Goal: Complete application form

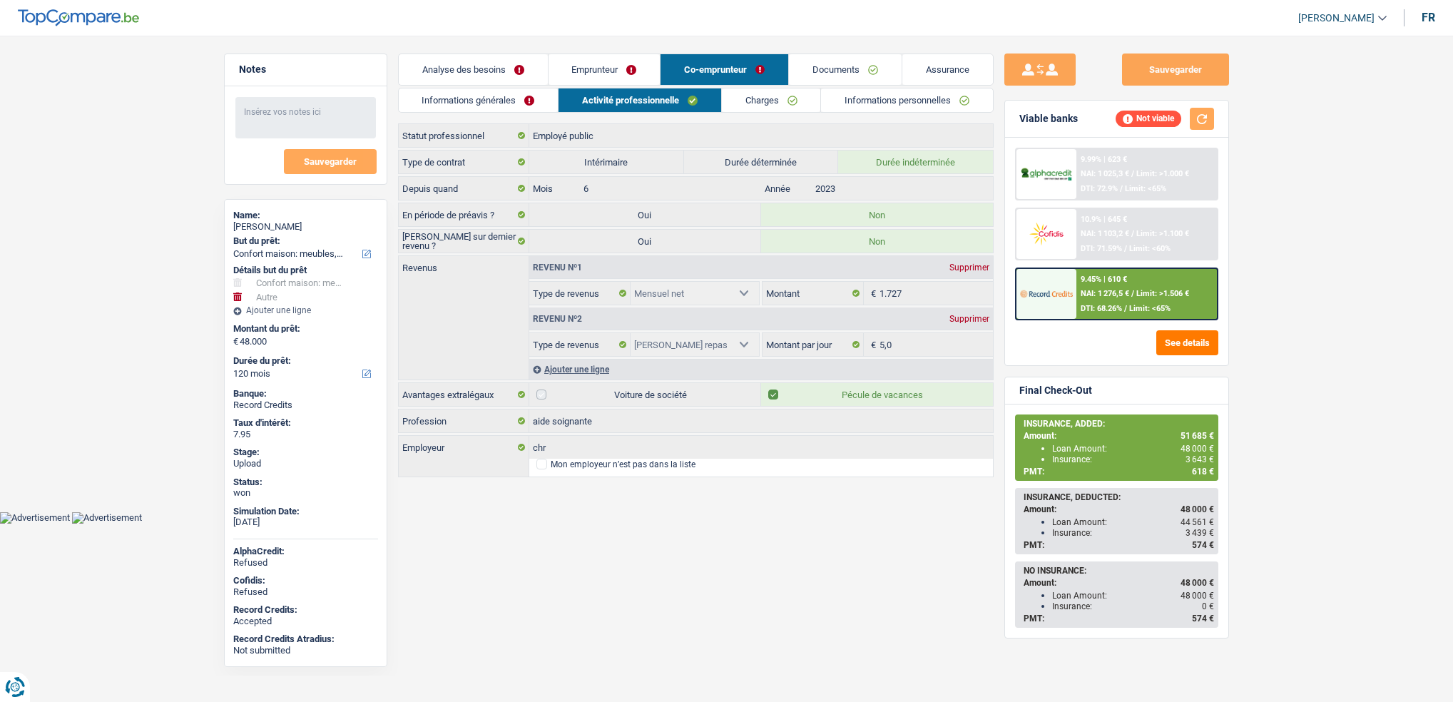
select select "household"
select select "other"
select select "120"
select select "publicEmployee"
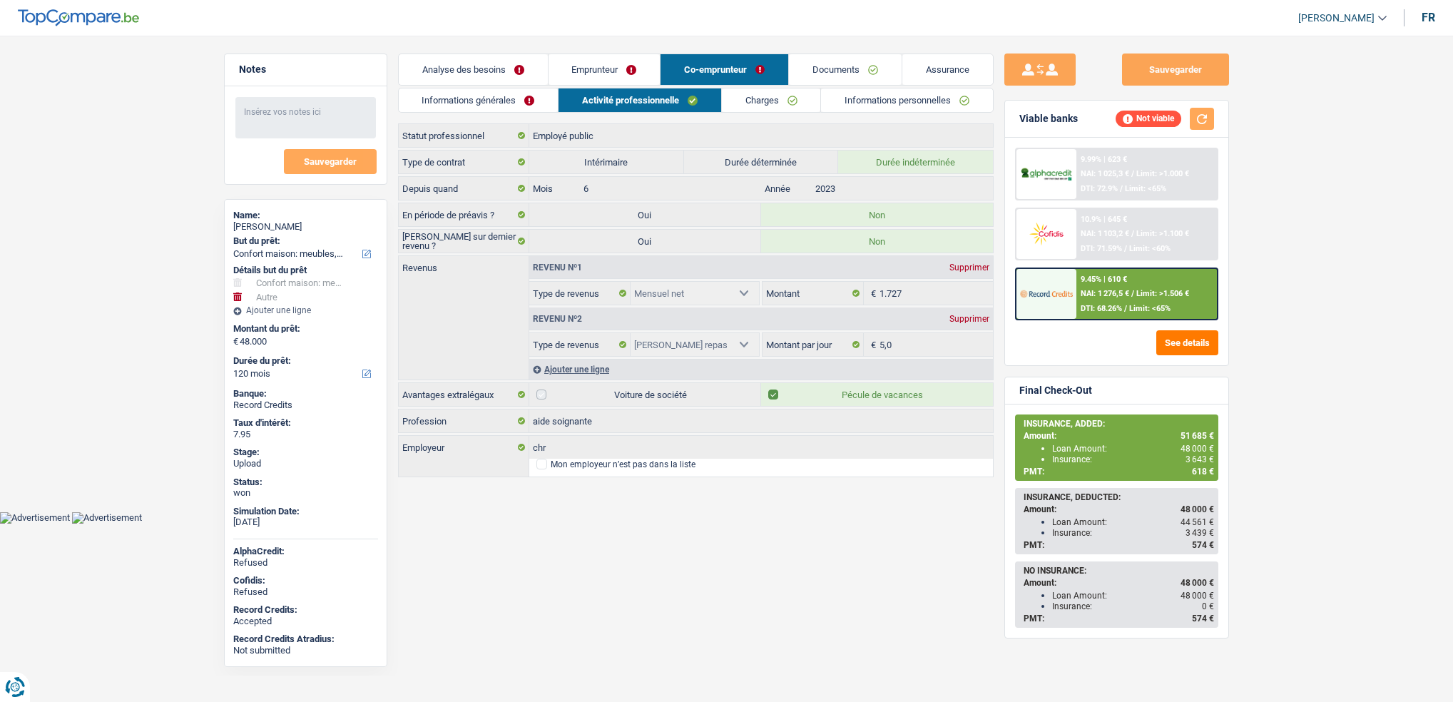
select select "netSalary"
select select "mealVouchers"
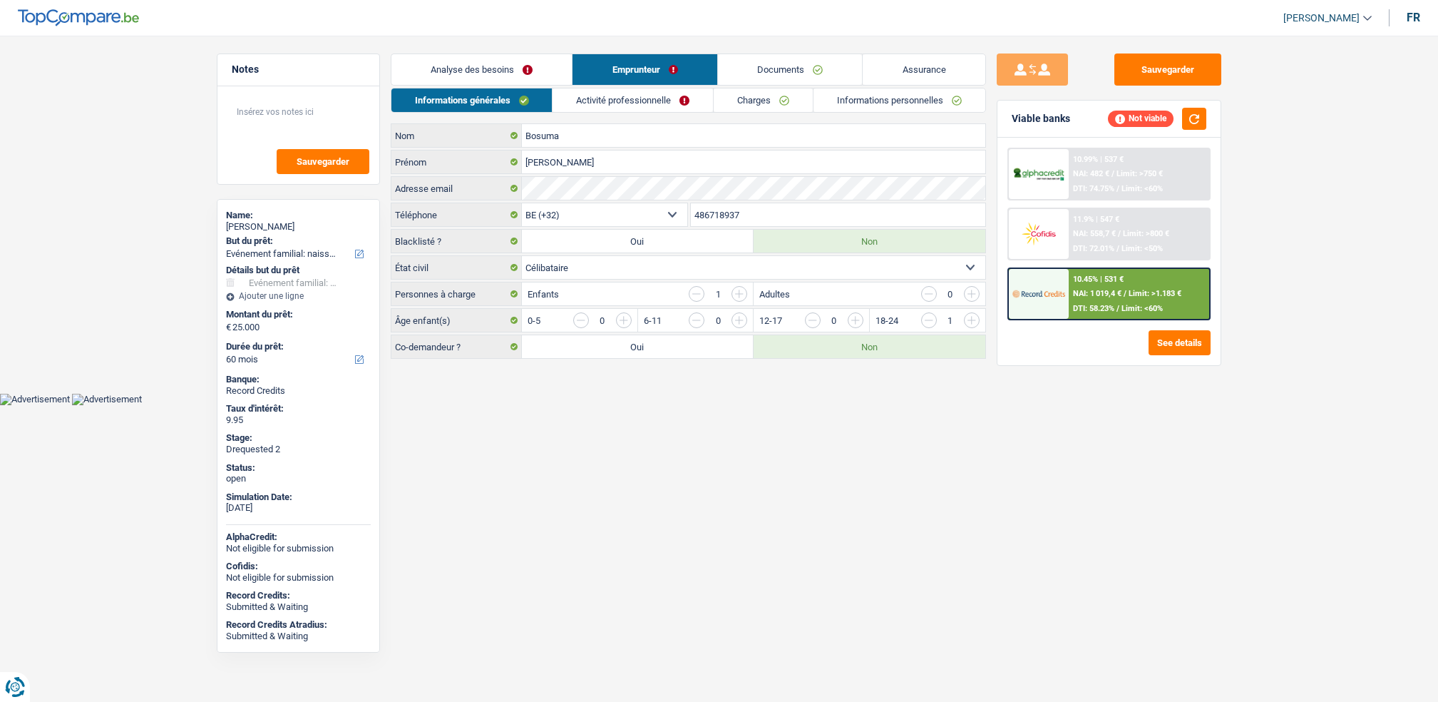
select select "familyEvent"
select select "60"
select select "32"
select select "single"
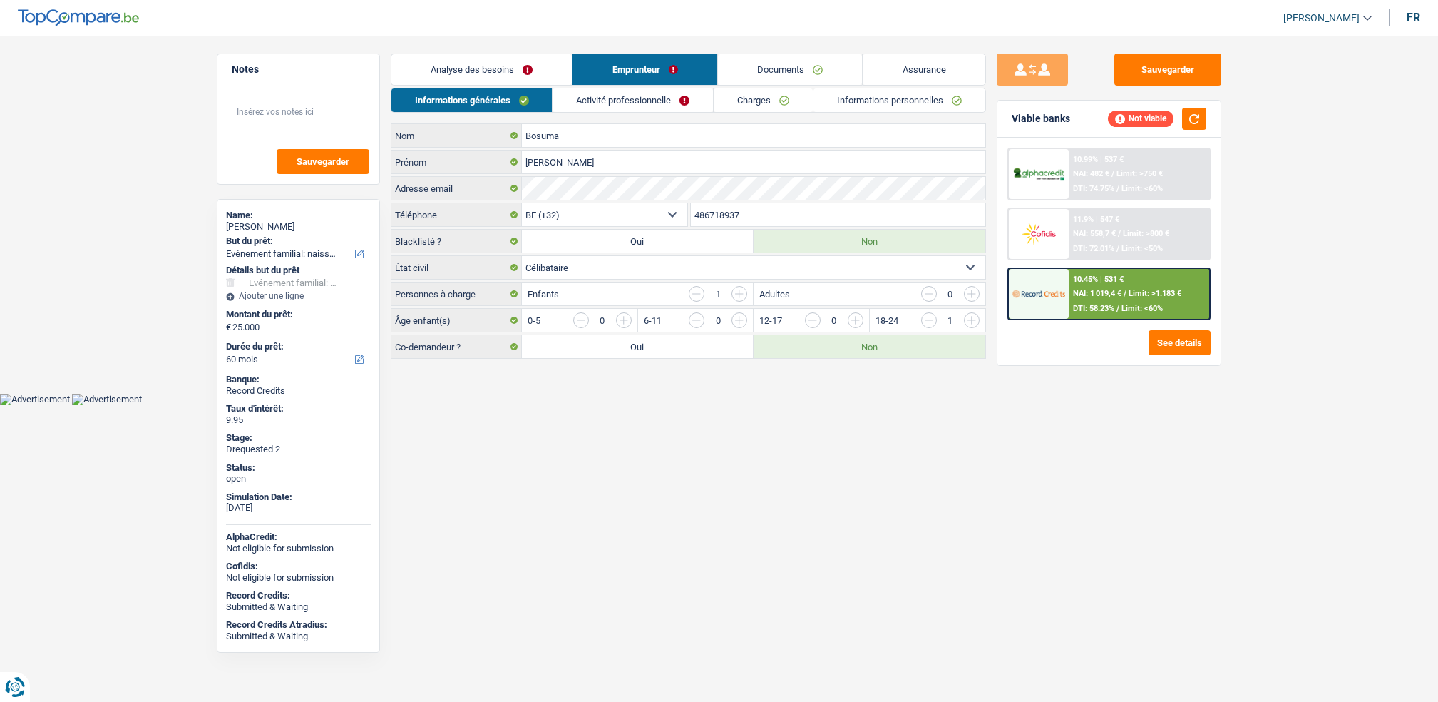
select select "independent"
select select "familyAllowances"
select select "netSalary"
select select "BE"
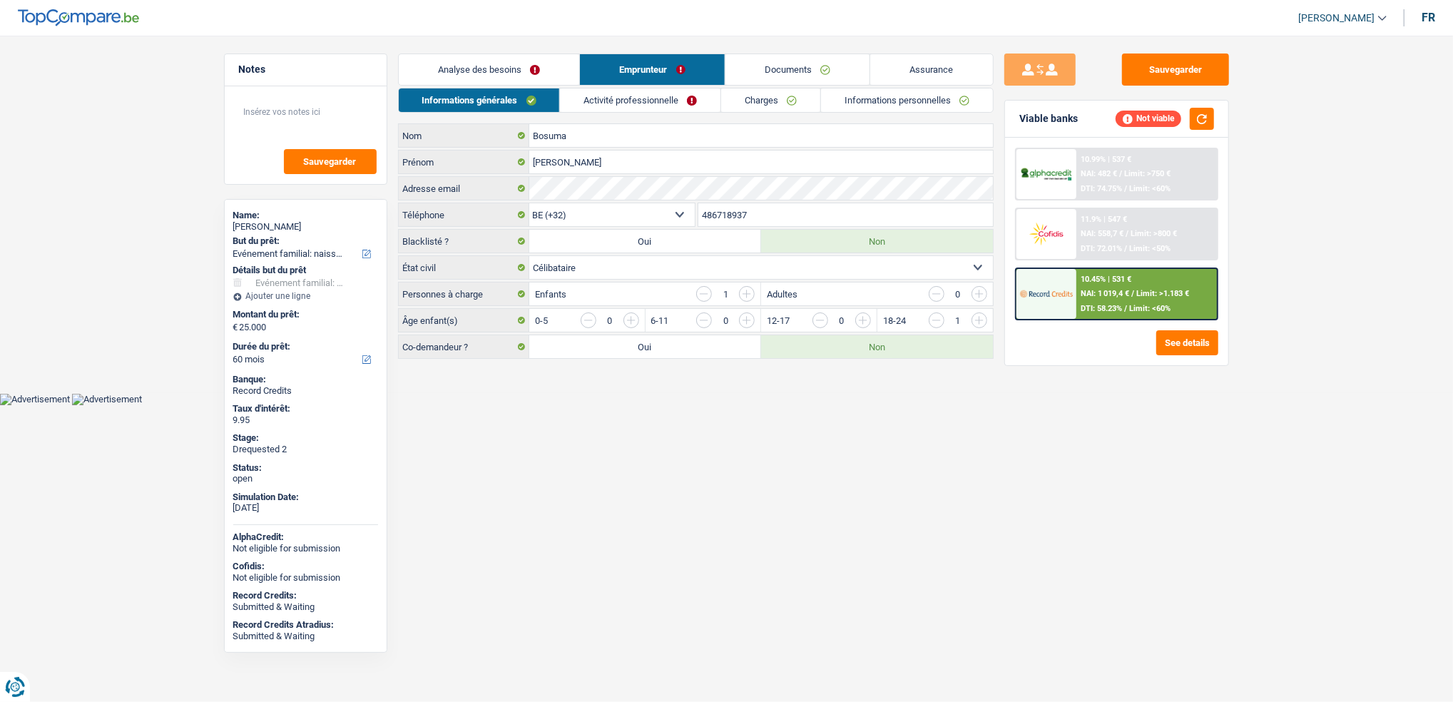
click at [635, 99] on link "Activité professionnelle" at bounding box center [640, 100] width 160 height 24
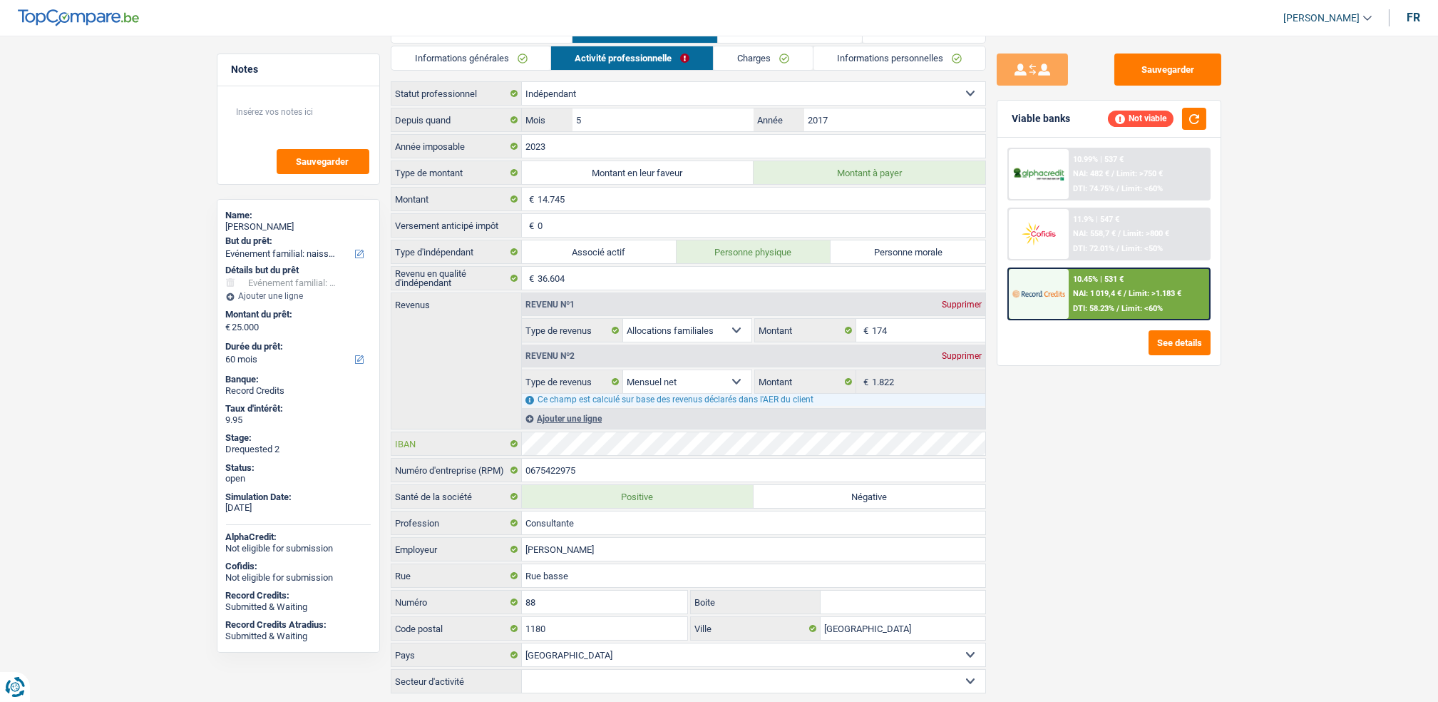
scroll to position [81, 0]
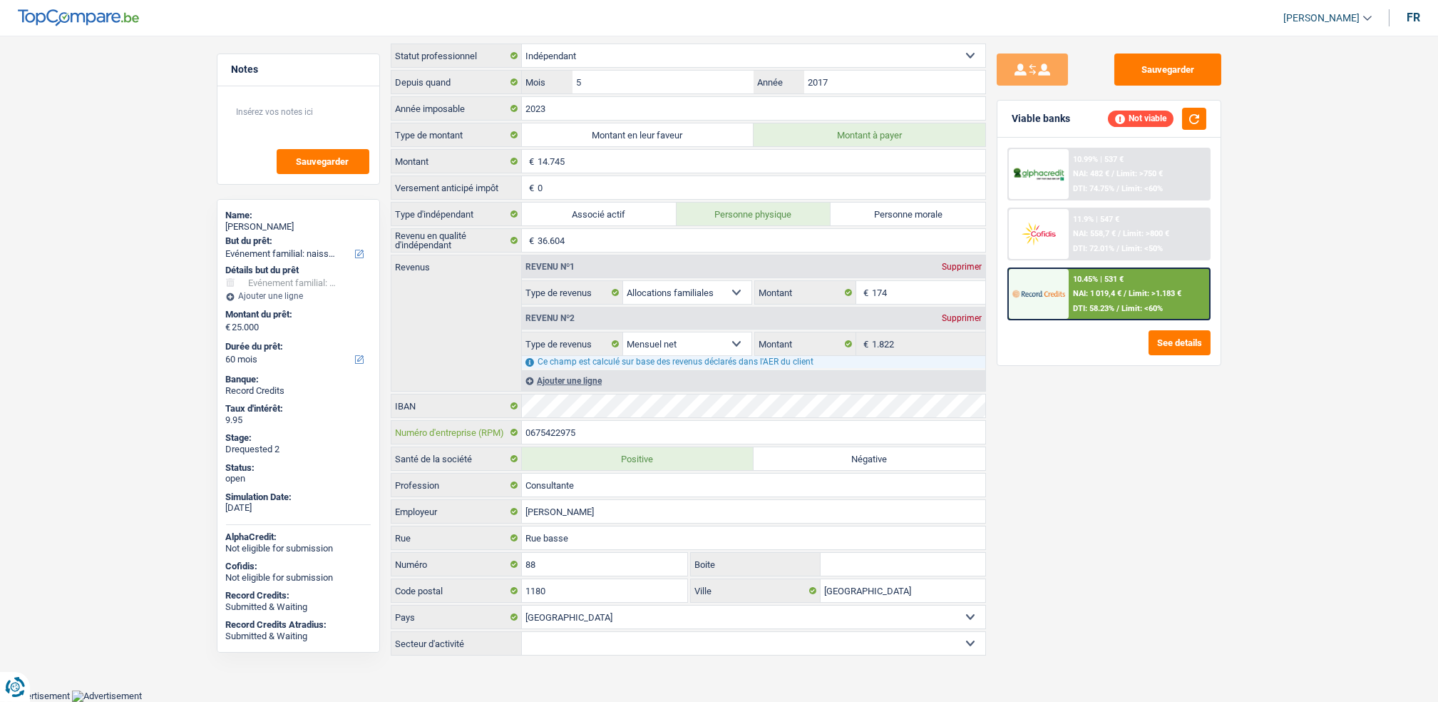
click at [556, 430] on input "0675422975" at bounding box center [754, 432] width 464 height 23
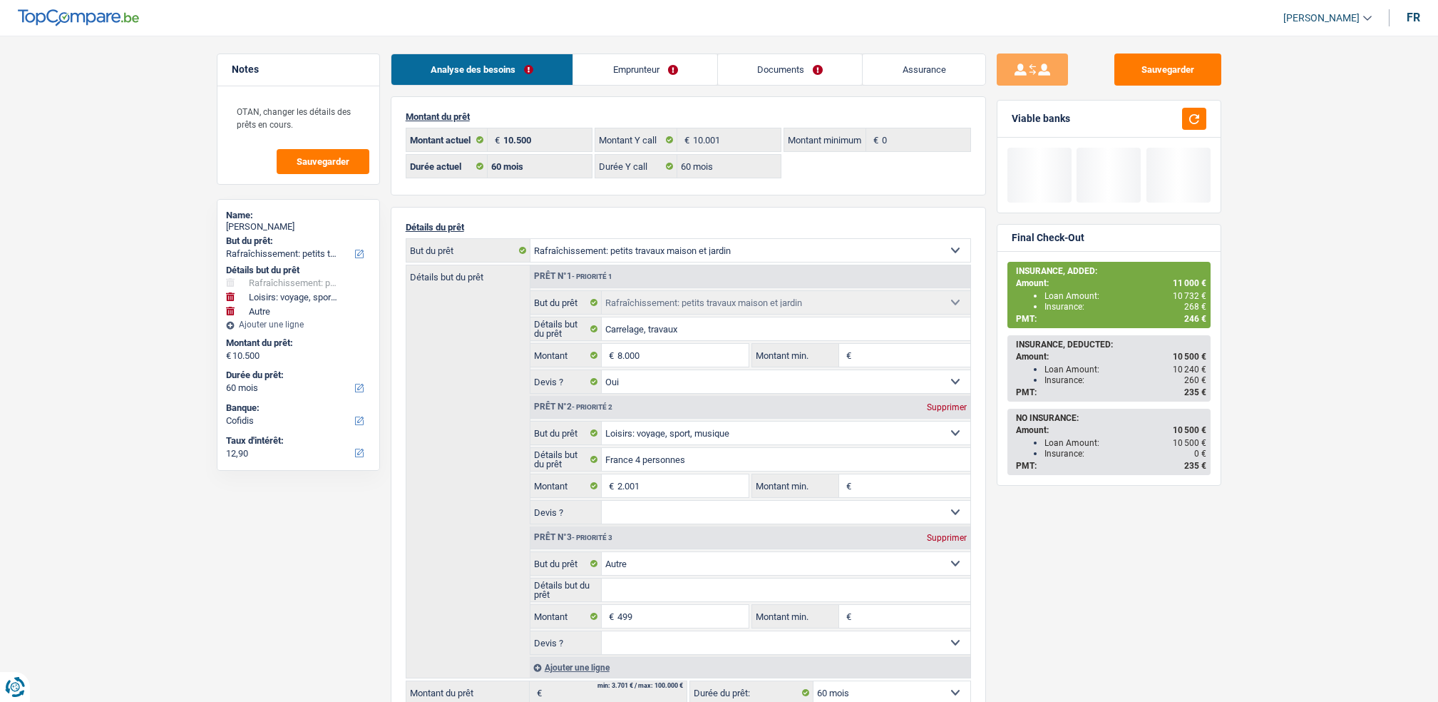
select select "houseOrGarden"
select select "hobbies"
select select "other"
select select "60"
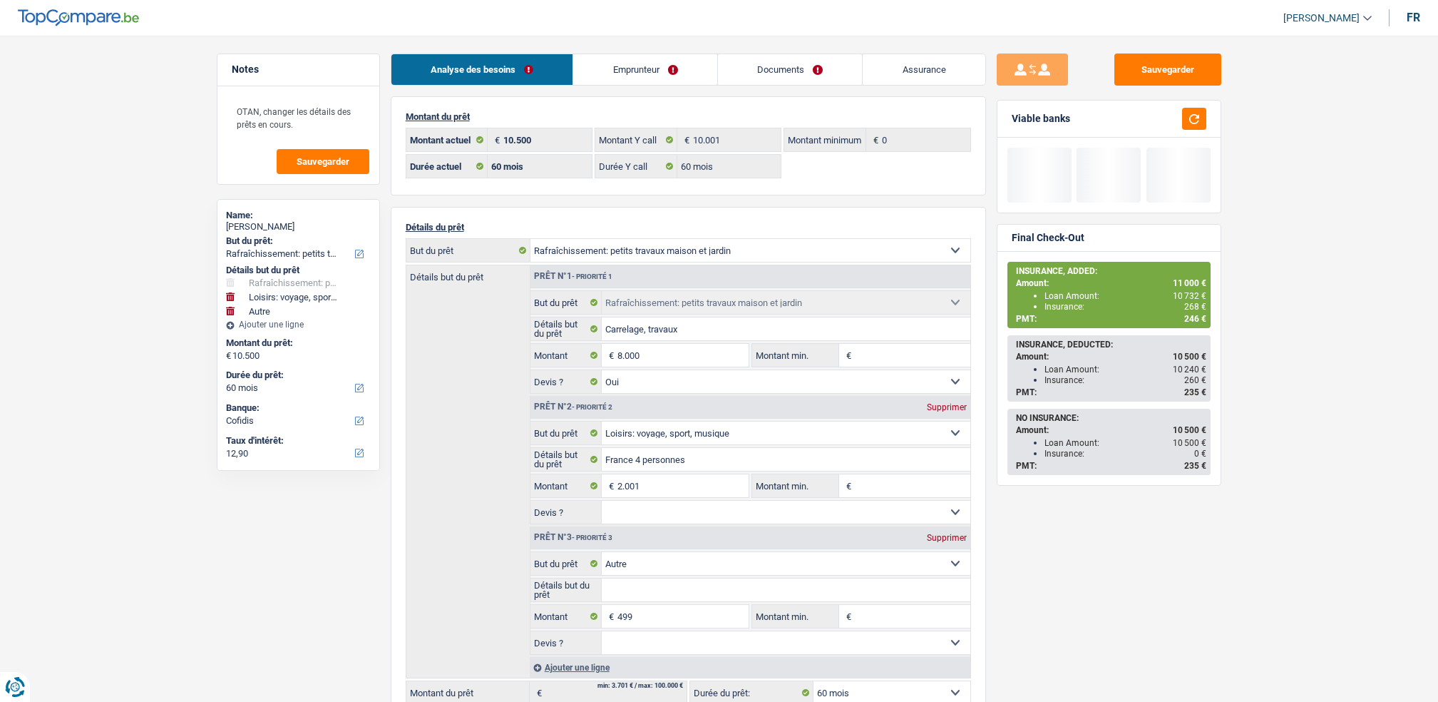
select select "32"
select select "single"
select select "ownerWithMortgage"
select select "BE"
select select "mortgage"
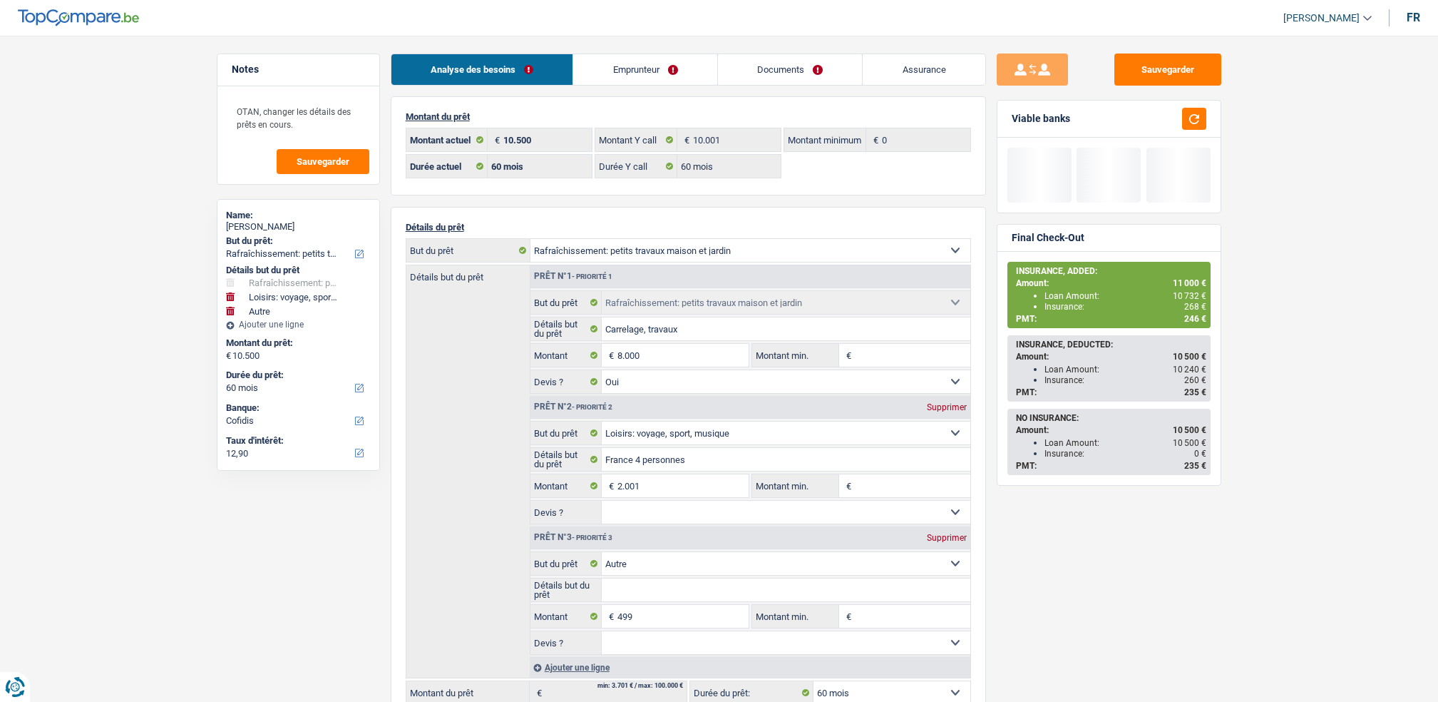
select select "240"
select select "creditConsolidation"
select select "120"
click at [610, 78] on link "Emprunteur" at bounding box center [645, 69] width 144 height 31
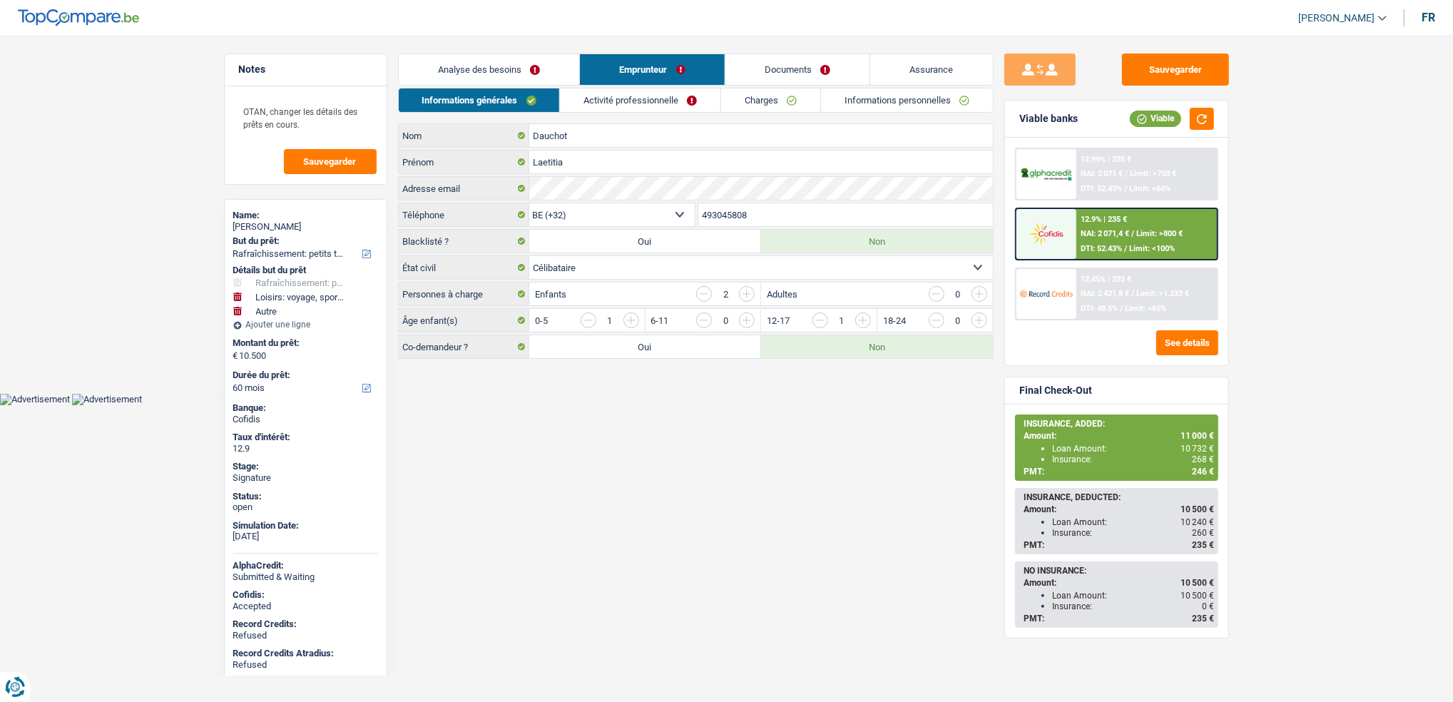
click at [663, 102] on link "Activité professionnelle" at bounding box center [640, 100] width 160 height 24
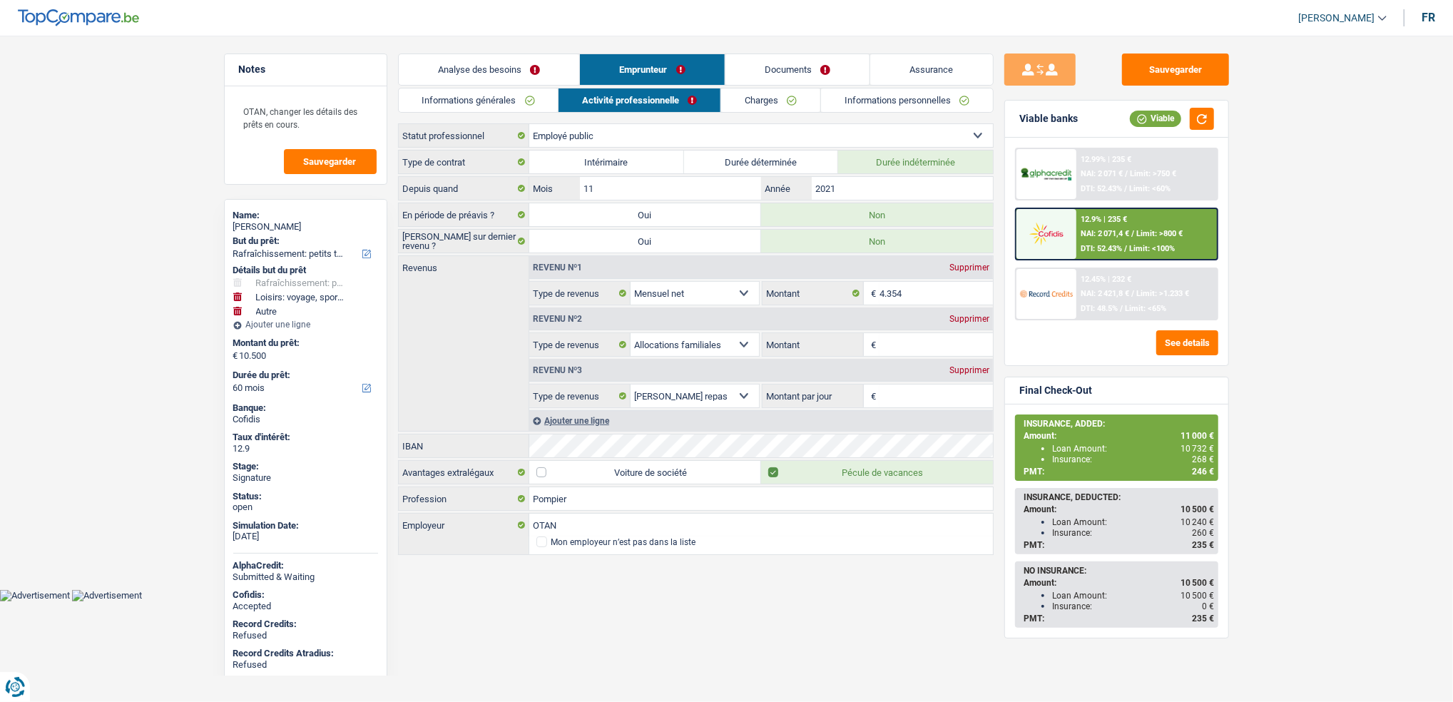
click at [750, 108] on link "Charges" at bounding box center [770, 100] width 99 height 24
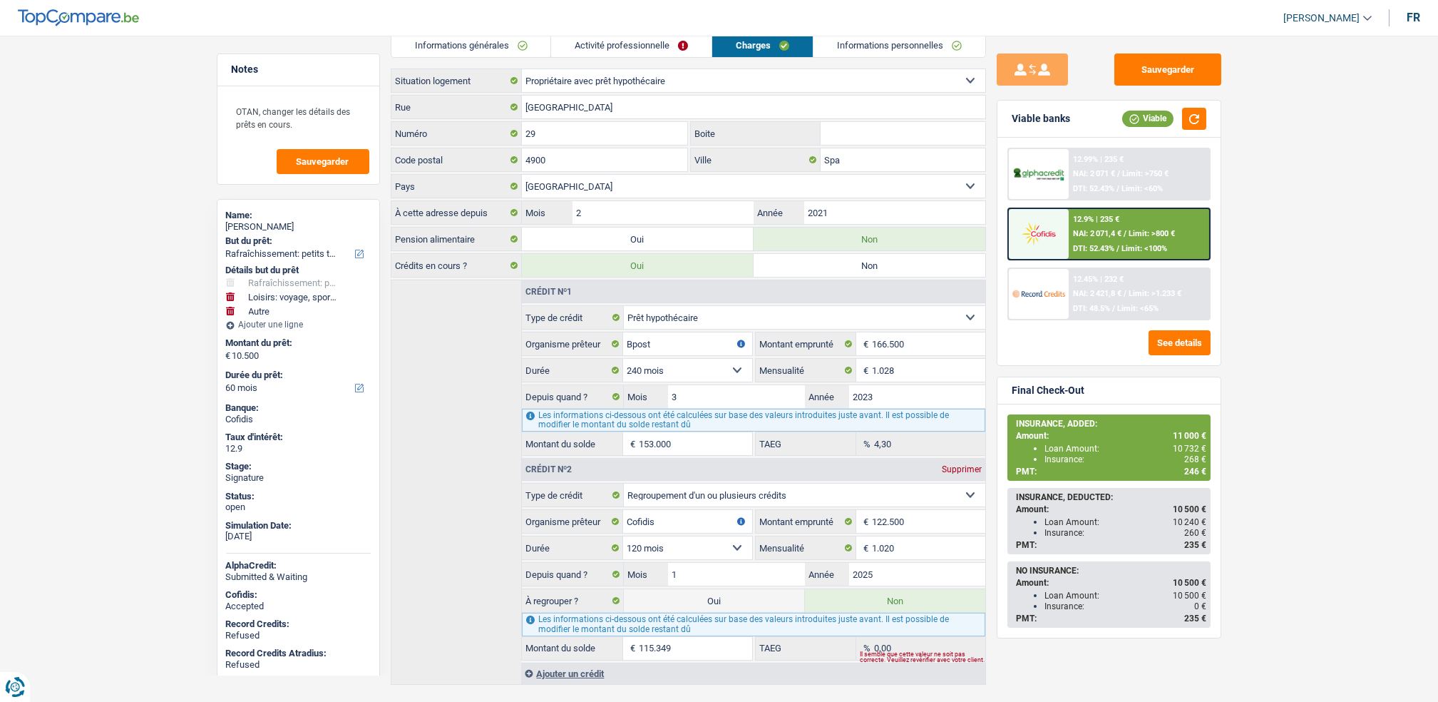
scroll to position [85, 0]
